Goal: Task Accomplishment & Management: Complete application form

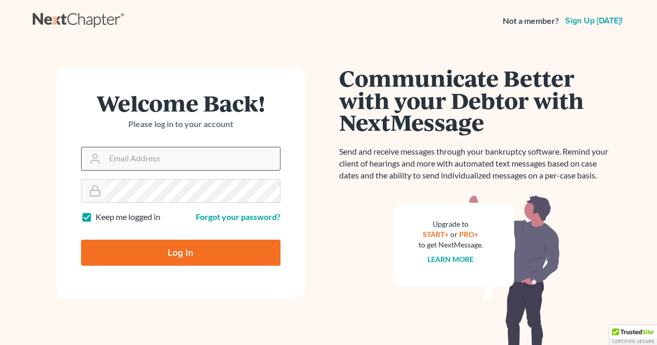
click at [221, 159] on input "Email Address" at bounding box center [192, 158] width 175 height 23
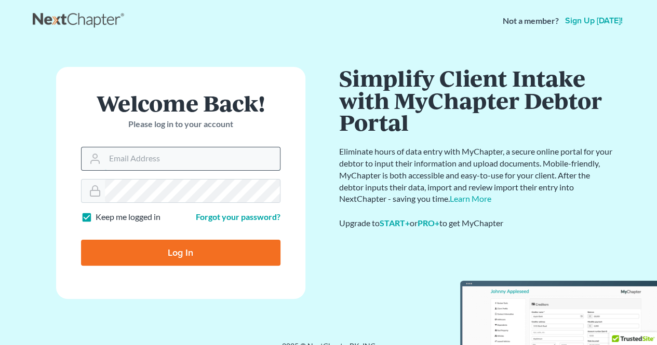
type input "[EMAIL_ADDRESS][DOMAIN_NAME]"
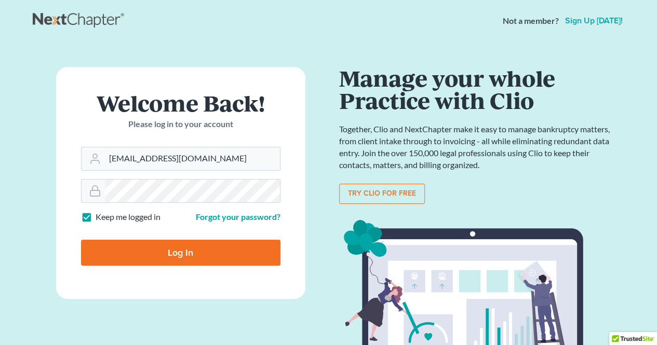
click at [239, 260] on input "Log In" at bounding box center [180, 253] width 199 height 26
type input "Thinking..."
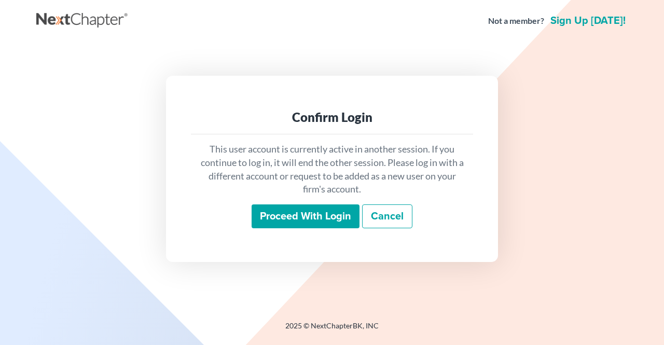
click at [316, 220] on input "Proceed with login" at bounding box center [306, 216] width 108 height 24
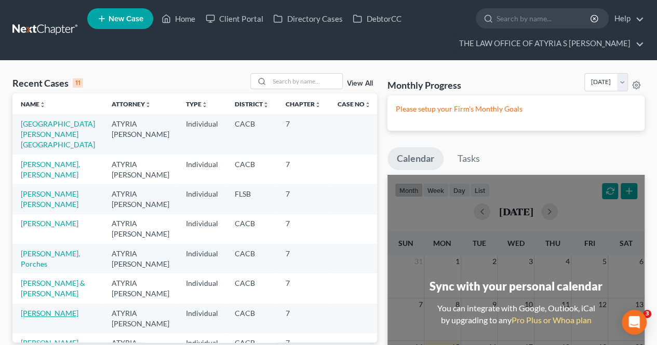
click at [42, 309] on link "Mejia, Ana" at bounding box center [50, 313] width 58 height 9
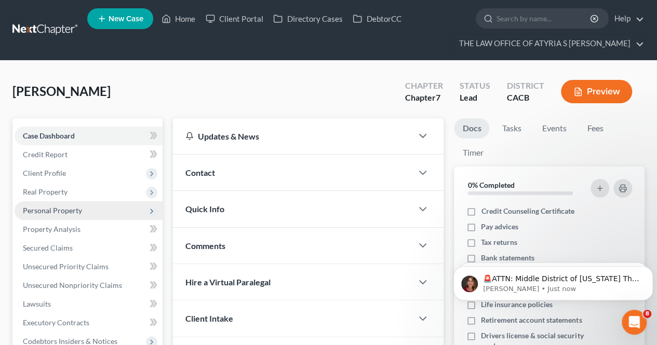
click at [107, 203] on span "Personal Property" at bounding box center [89, 210] width 148 height 19
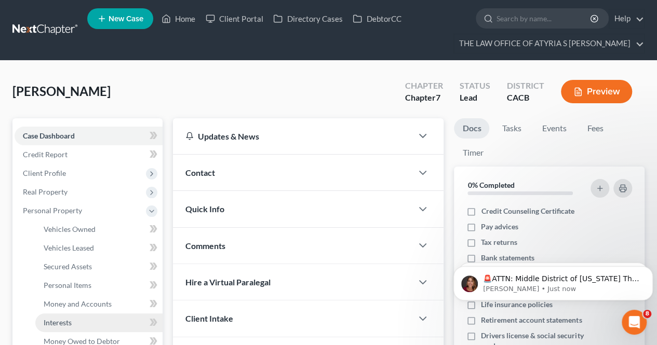
click at [100, 322] on link "Interests" at bounding box center [98, 322] width 127 height 19
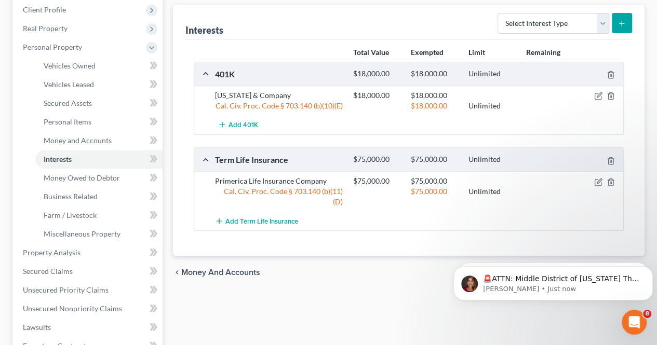
scroll to position [165, 0]
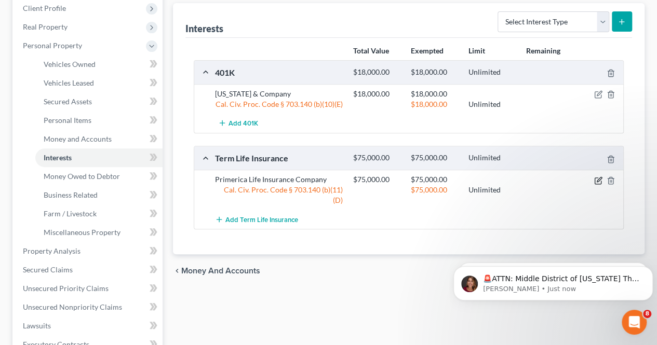
click at [595, 179] on icon "button" at bounding box center [598, 180] width 8 height 8
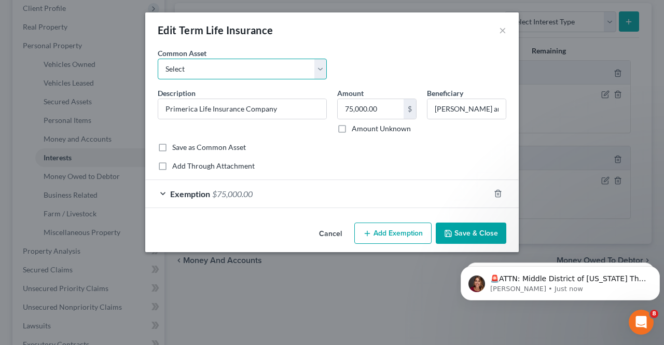
click at [321, 70] on select "Select Primerica Life Insurance Company" at bounding box center [242, 69] width 169 height 21
click at [501, 33] on button "×" at bounding box center [502, 30] width 7 height 12
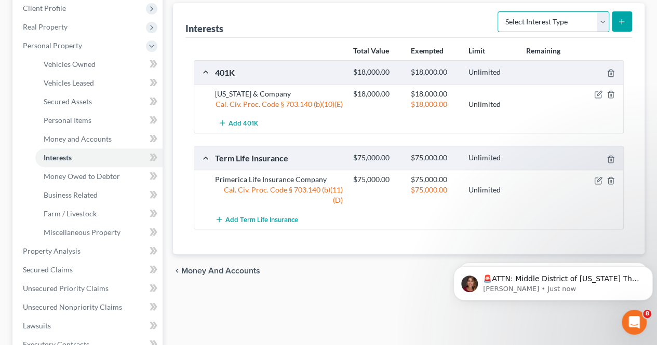
click at [597, 29] on select "Select Interest Type 401K Annuity Bond Education IRA Government Bond Government…" at bounding box center [553, 21] width 112 height 21
select select "whole_life_insurance"
click at [499, 11] on select "Select Interest Type 401K Annuity Bond Education IRA Government Bond Government…" at bounding box center [553, 21] width 112 height 21
click at [621, 23] on line "submit" at bounding box center [621, 21] width 0 height 5
click at [624, 22] on icon "submit" at bounding box center [621, 22] width 8 height 8
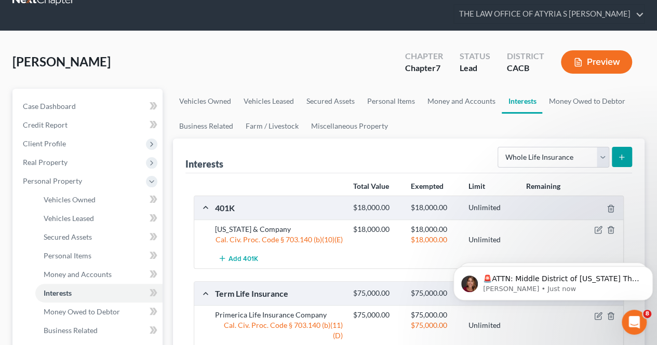
scroll to position [73, 0]
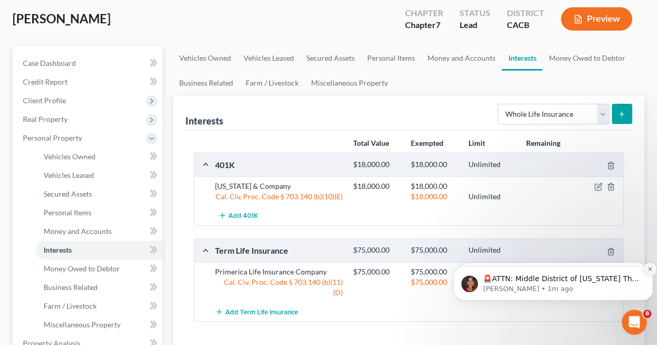
click at [649, 268] on icon "Dismiss notification" at bounding box center [649, 269] width 4 height 4
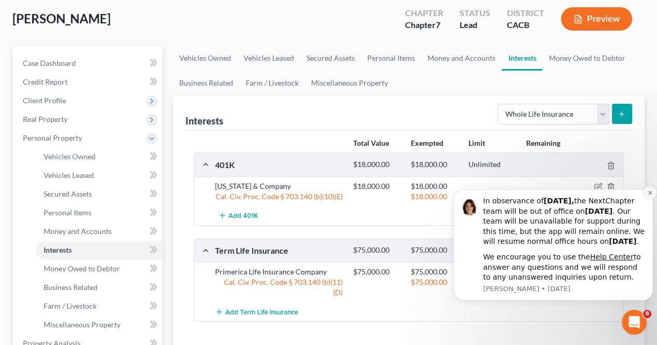
click at [645, 186] on button "Dismiss notification" at bounding box center [649, 192] width 13 height 13
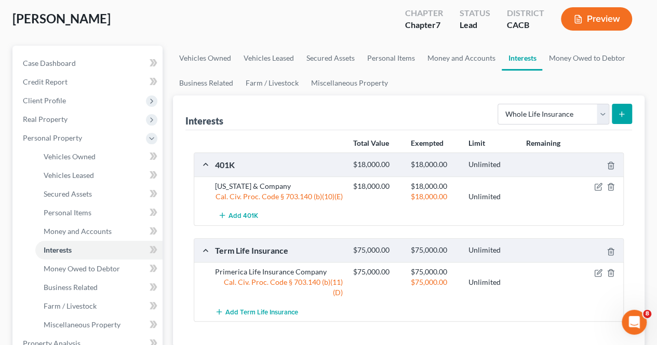
click at [621, 110] on icon "submit" at bounding box center [621, 114] width 8 height 8
click at [603, 116] on select "Select Interest Type 401K Annuity Bond Education IRA Government Bond Government…" at bounding box center [553, 114] width 112 height 21
click at [454, 110] on div "Interests Select Interest Type 401K Annuity Bond Education IRA Government Bond …" at bounding box center [408, 112] width 446 height 35
click at [281, 251] on div "Term Life Insurance" at bounding box center [279, 250] width 138 height 11
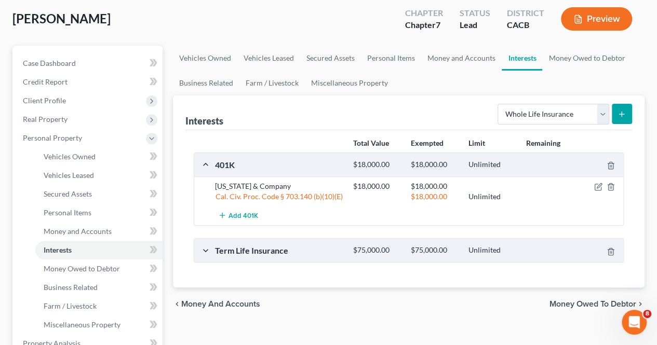
click at [281, 251] on div "Term Life Insurance" at bounding box center [279, 250] width 138 height 11
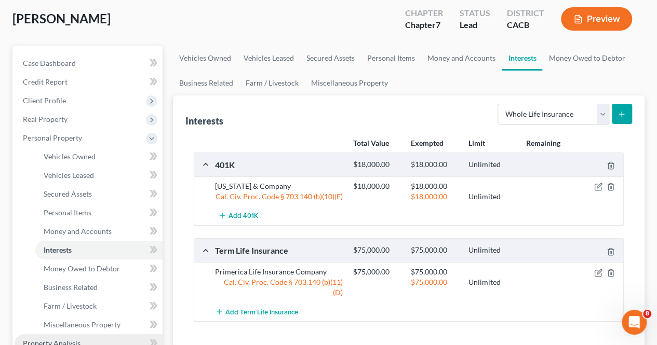
click at [113, 339] on link "Property Analysis" at bounding box center [89, 343] width 148 height 19
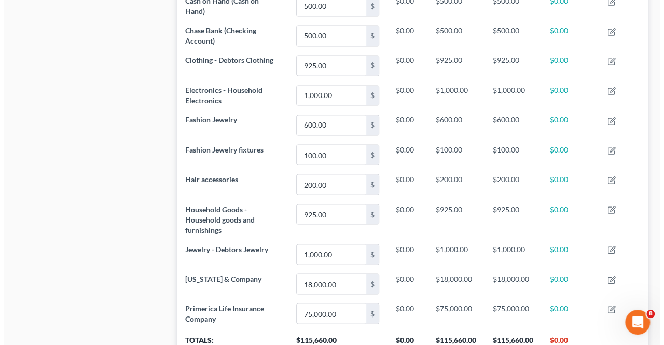
scroll to position [853, 0]
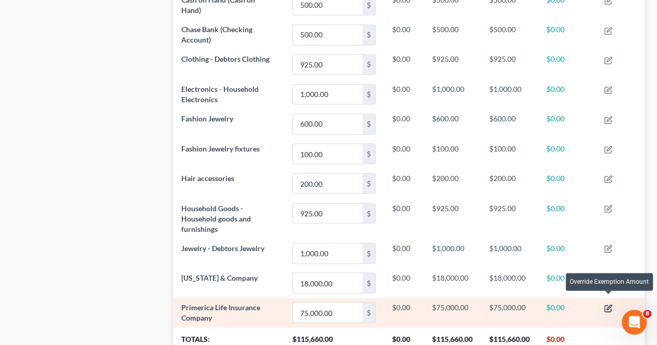
click at [606, 304] on icon "button" at bounding box center [608, 308] width 8 height 8
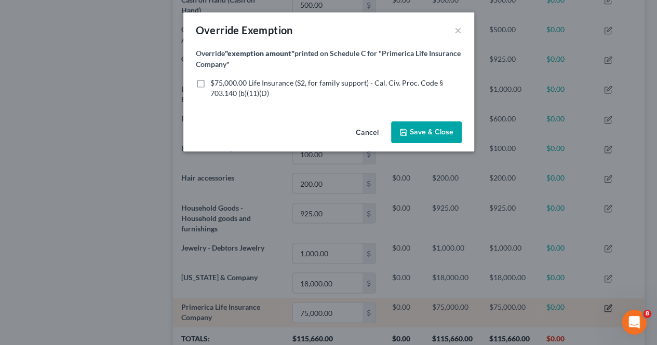
scroll to position [159, 476]
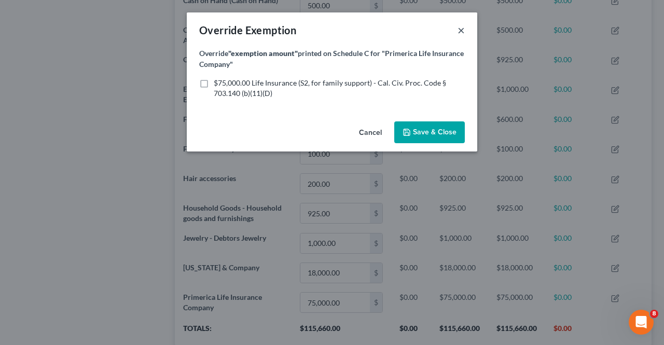
click at [463, 27] on button "×" at bounding box center [461, 30] width 7 height 12
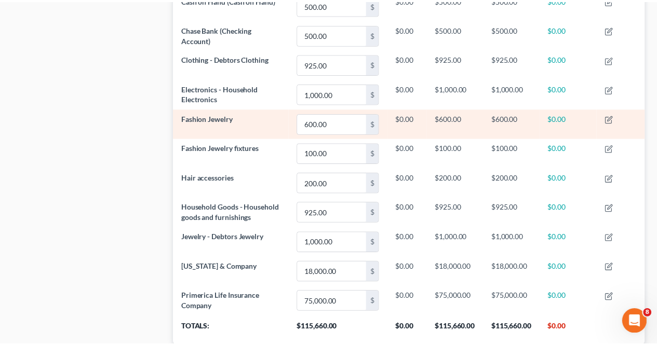
scroll to position [0, 0]
